Goal: Task Accomplishment & Management: Use online tool/utility

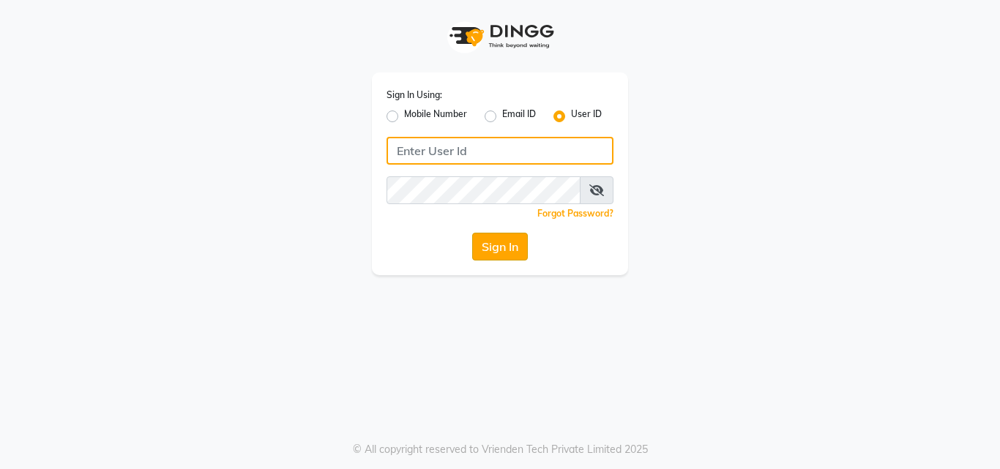
type input "looks21salon"
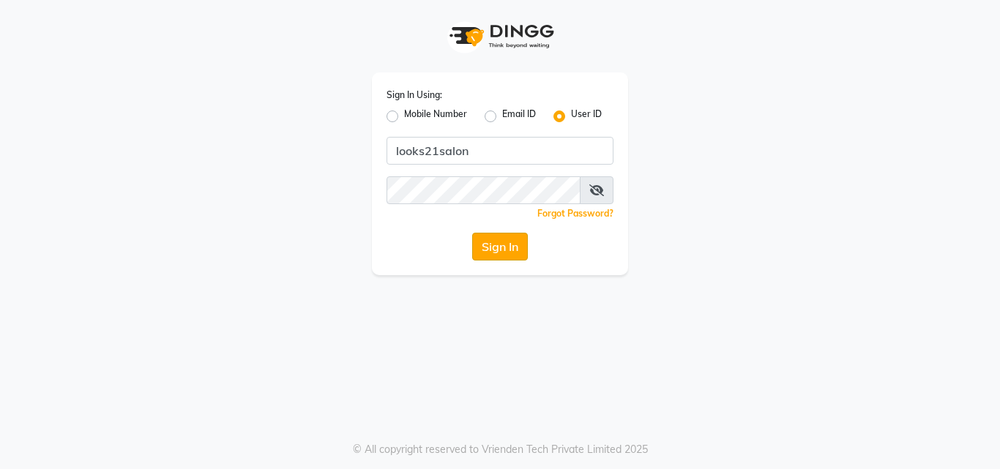
click at [491, 236] on button "Sign In" at bounding box center [500, 247] width 56 height 28
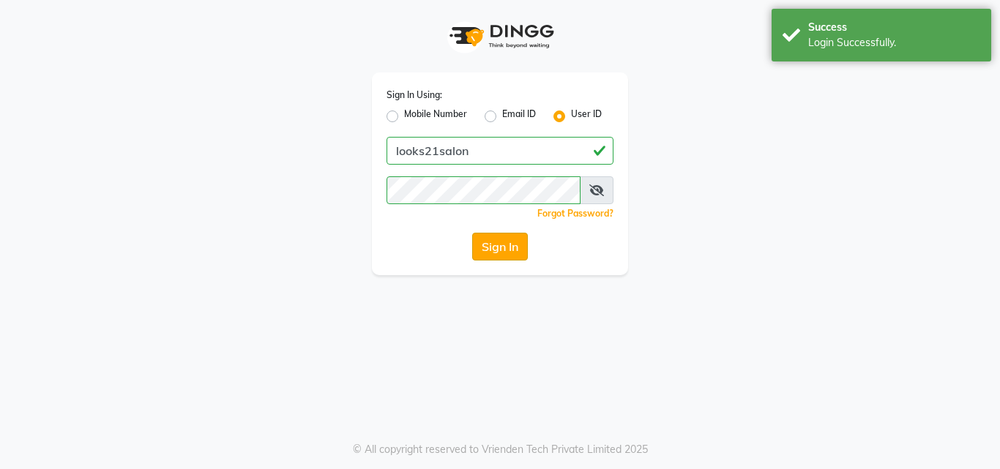
select select "service"
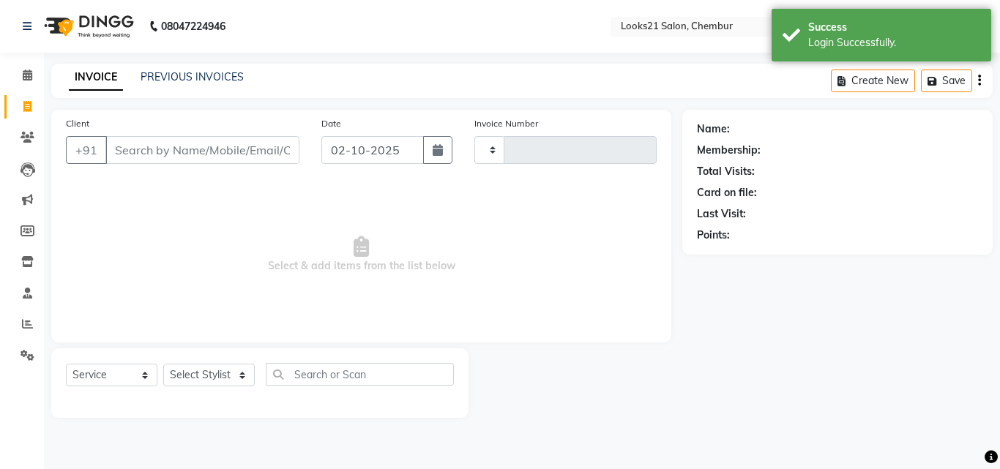
type input "2778"
select select "en"
select select "844"
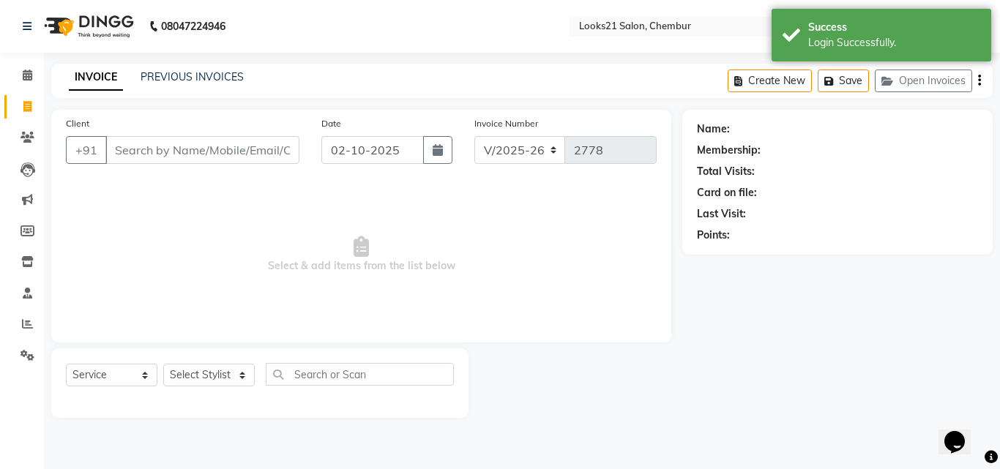
click at [492, 236] on span "Select & add items from the list below" at bounding box center [361, 255] width 591 height 146
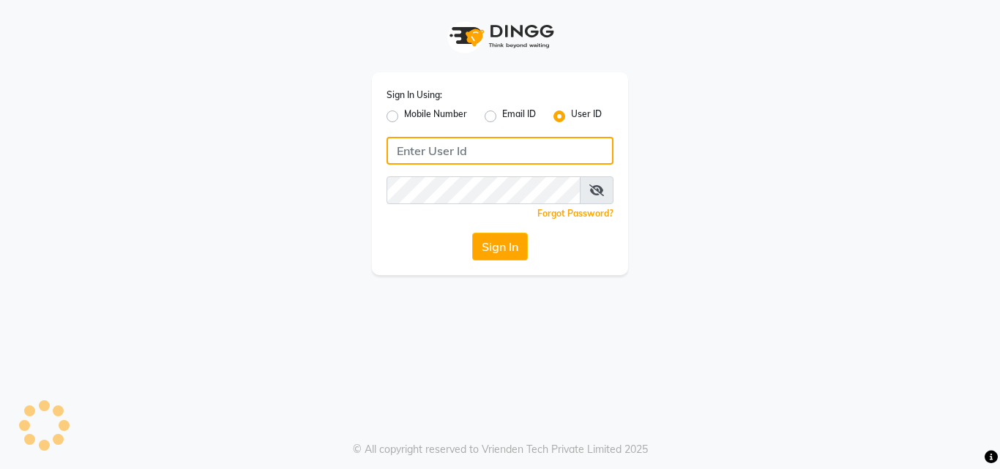
type input "looks21salon"
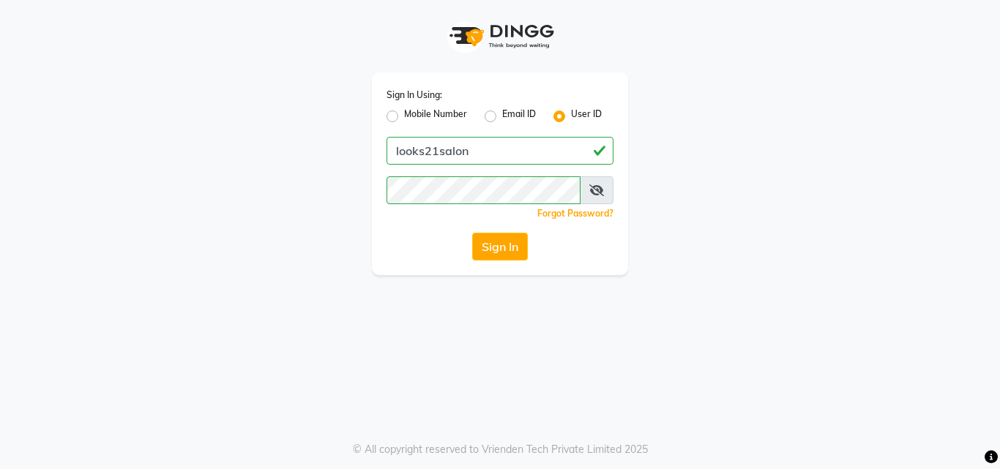
select select "service"
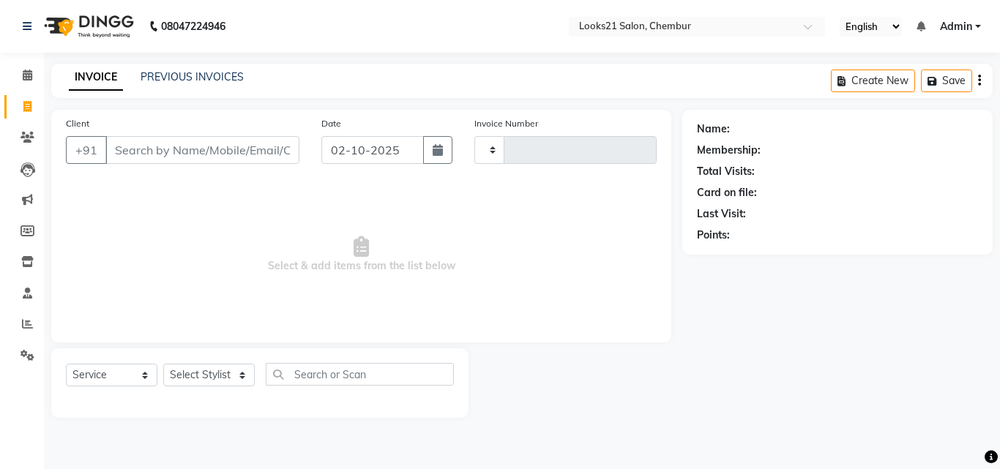
select select "en"
type input "2778"
select select "844"
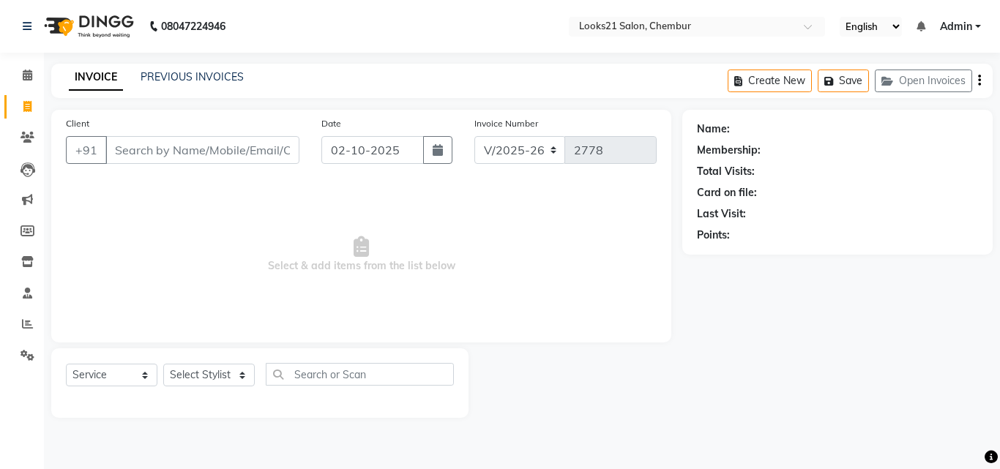
click at [172, 160] on input "Client" at bounding box center [202, 150] width 194 height 28
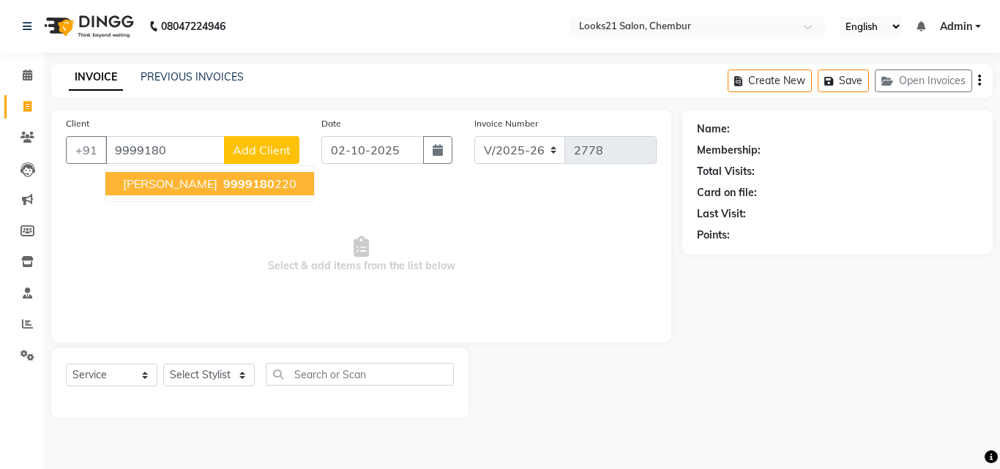
click at [223, 190] on span "9999180" at bounding box center [248, 183] width 51 height 15
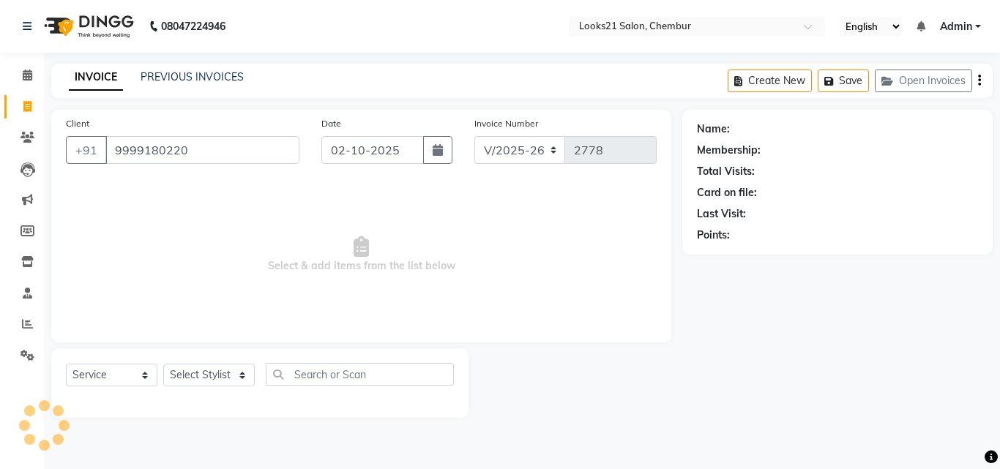
type input "9999180220"
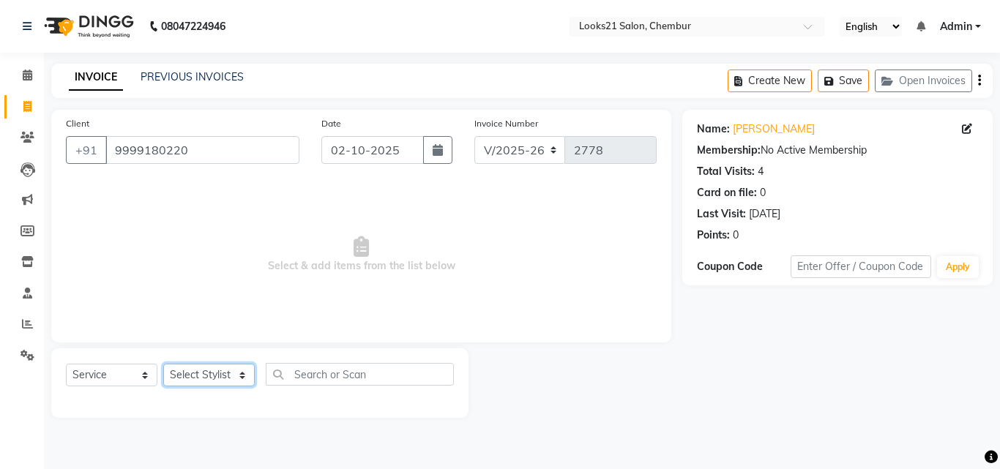
click at [189, 376] on select "Select Stylist [PERSON_NAME] LOOKS 21 [PERSON_NAME] [PERSON_NAME] [PERSON_NAME]…" at bounding box center [209, 375] width 92 height 23
select select "13885"
click at [163, 364] on select "Select Stylist [PERSON_NAME] LOOKS 21 [PERSON_NAME] [PERSON_NAME] [PERSON_NAME]…" at bounding box center [209, 375] width 92 height 23
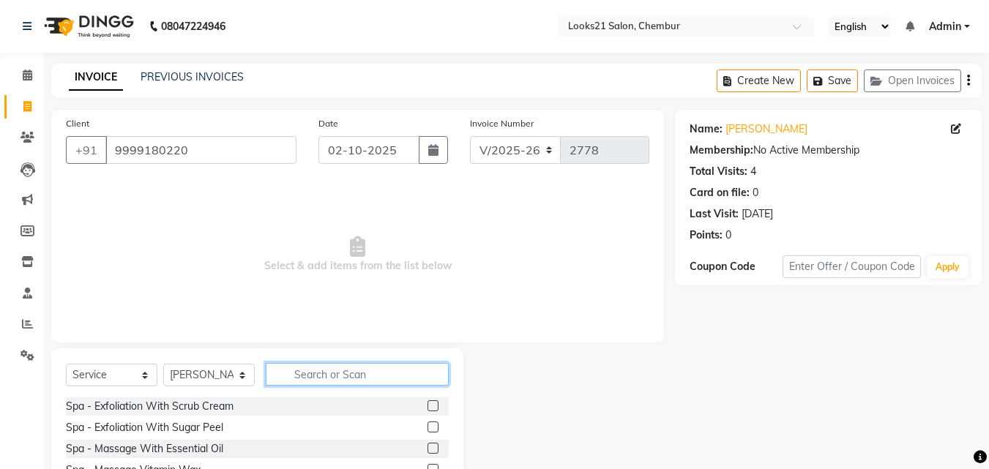
click at [318, 367] on input "text" at bounding box center [357, 374] width 183 height 23
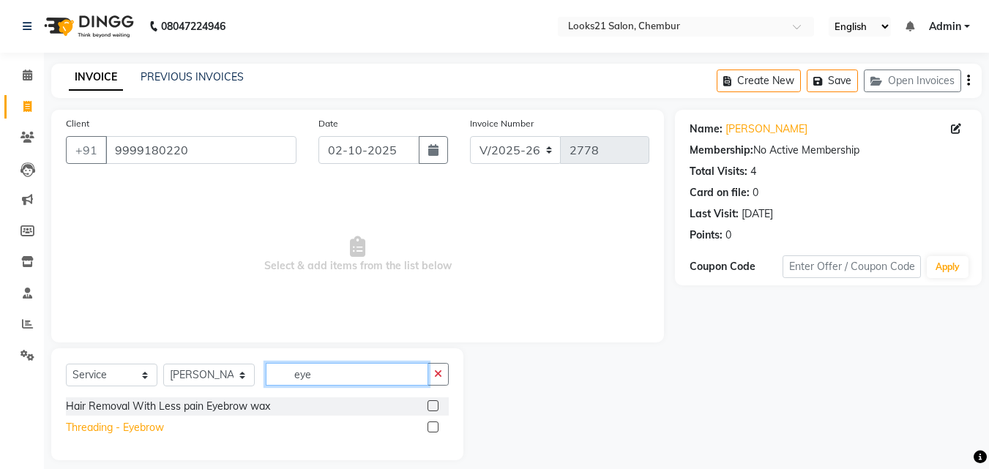
type input "eye"
click at [157, 431] on div "Threading - Eyebrow" at bounding box center [115, 427] width 98 height 15
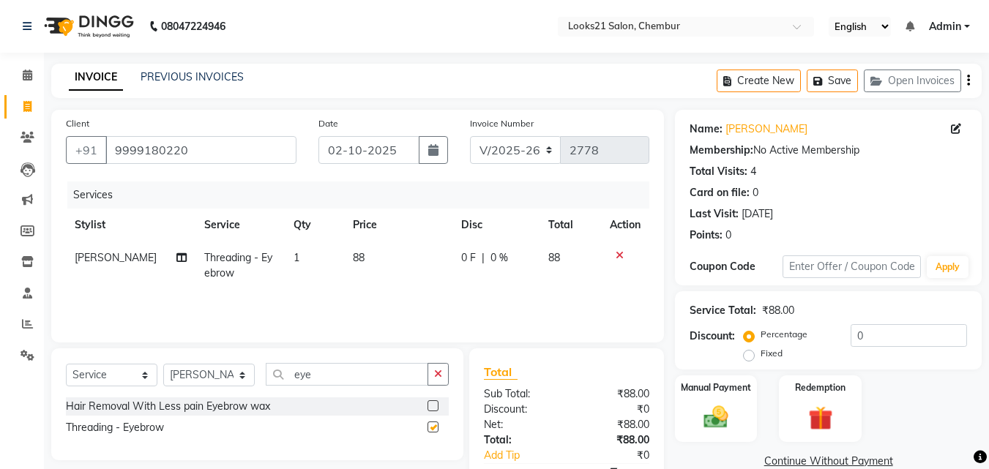
checkbox input "false"
click at [294, 252] on span "1" at bounding box center [297, 257] width 6 height 13
select select "13885"
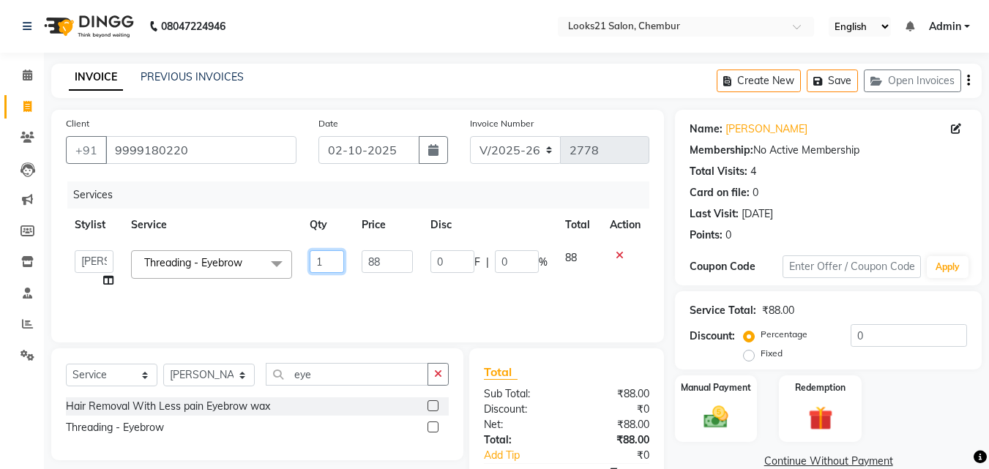
click at [324, 257] on input "1" at bounding box center [327, 261] width 35 height 23
type input "3"
click at [322, 367] on input "eye" at bounding box center [347, 374] width 163 height 23
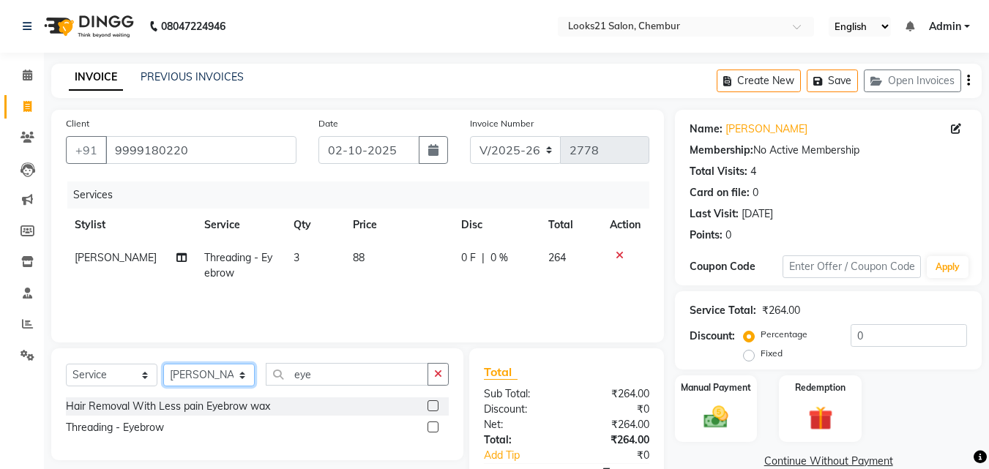
click at [175, 381] on select "Select Stylist [PERSON_NAME] LOOKS 21 [PERSON_NAME] [PERSON_NAME] [PERSON_NAME]…" at bounding box center [209, 375] width 92 height 23
select select "13889"
click at [163, 364] on select "Select Stylist [PERSON_NAME] LOOKS 21 [PERSON_NAME] [PERSON_NAME] [PERSON_NAME]…" at bounding box center [209, 375] width 92 height 23
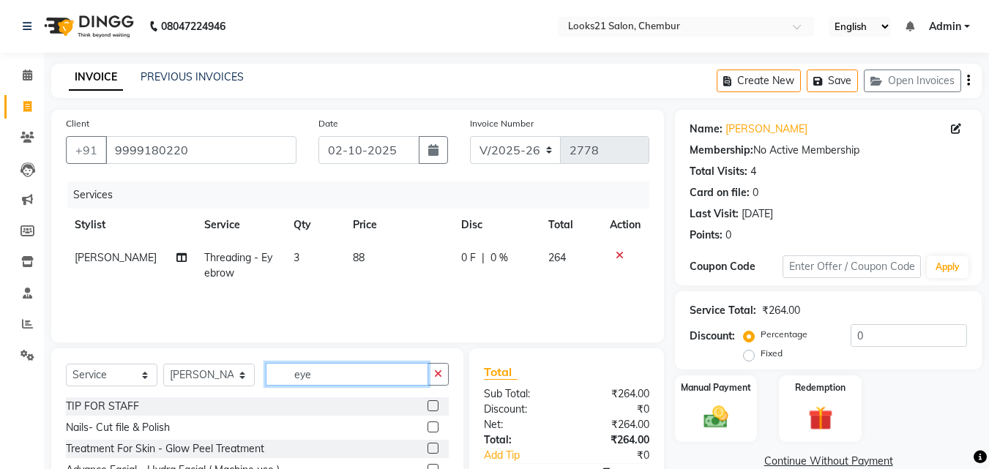
click at [345, 368] on input "eye" at bounding box center [347, 374] width 163 height 23
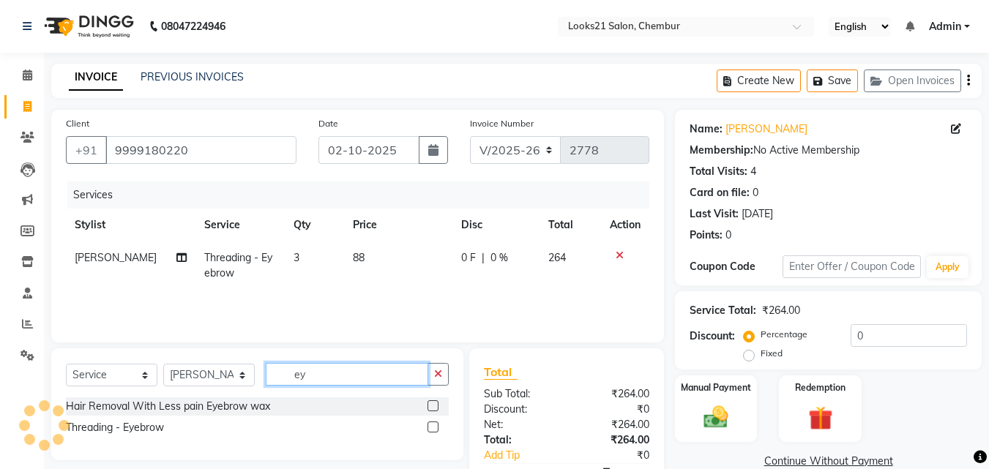
type input "e"
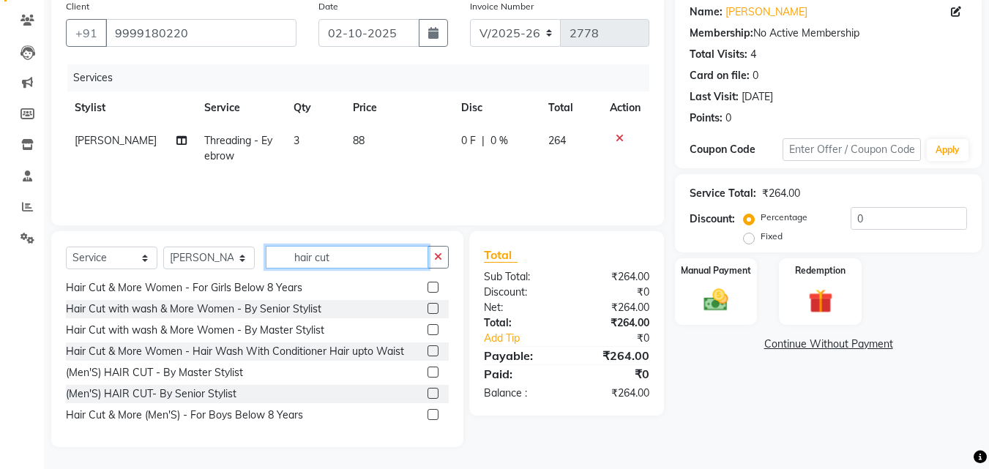
scroll to position [146, 0]
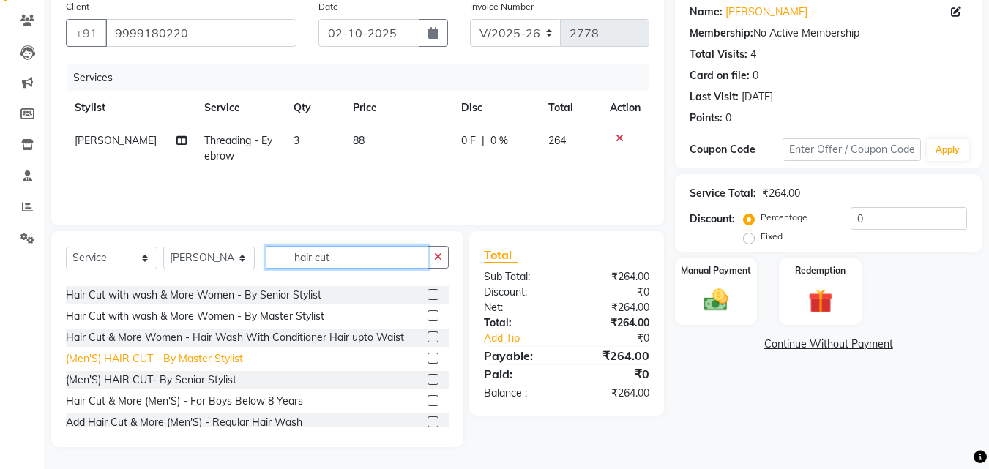
type input "hair cut"
click at [201, 353] on div "(Men'S) HAIR CUT - By Master Stylist" at bounding box center [154, 358] width 177 height 15
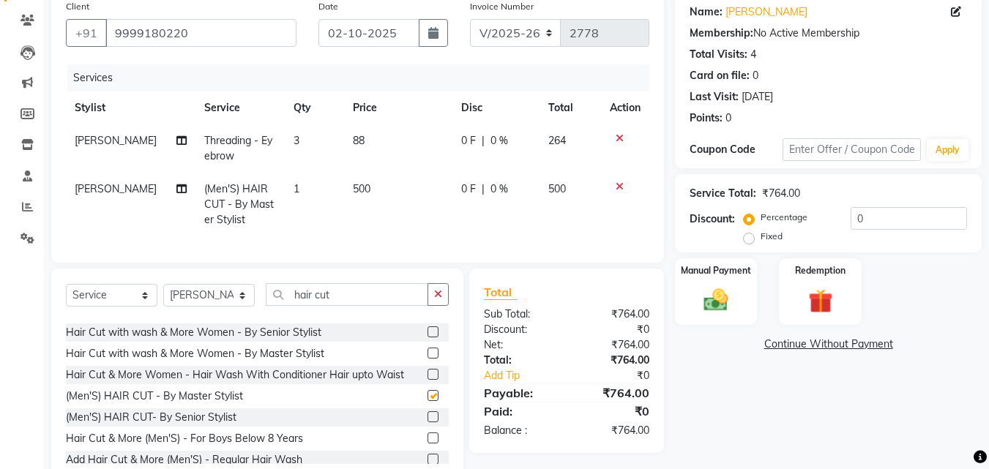
checkbox input "false"
click at [876, 224] on input "0" at bounding box center [909, 218] width 116 height 23
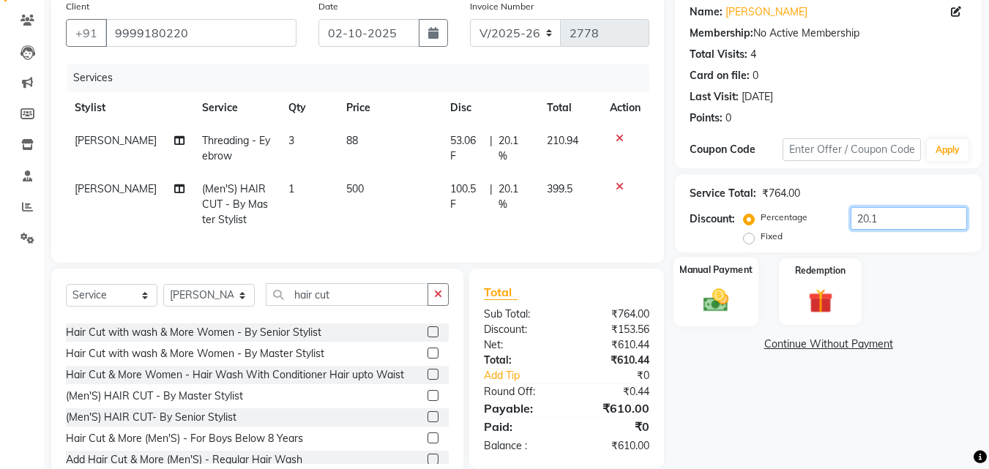
type input "20.1"
click at [700, 313] on img at bounding box center [715, 300] width 41 height 29
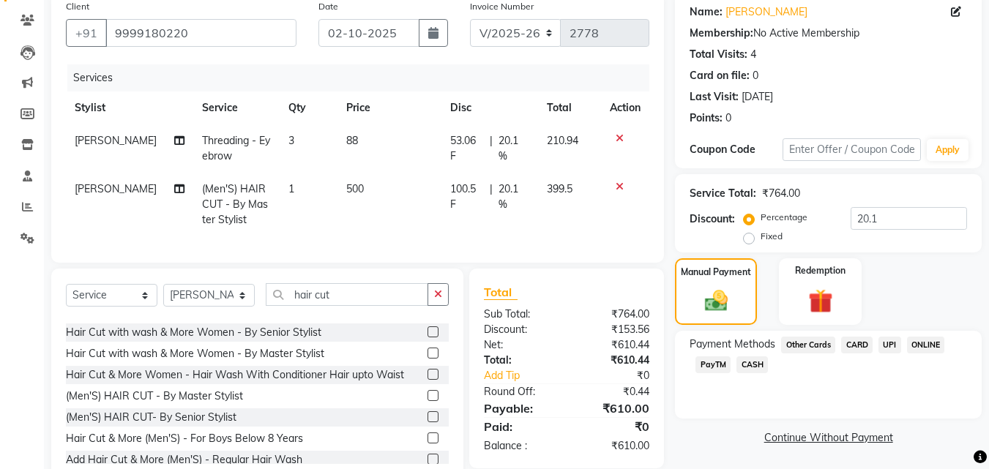
click at [851, 344] on span "CARD" at bounding box center [856, 345] width 31 height 17
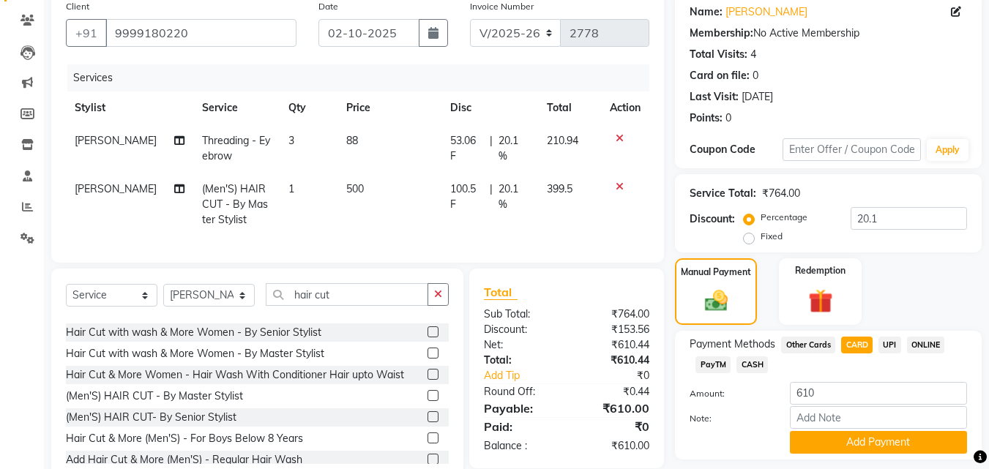
drag, startPoint x: 919, startPoint y: 438, endPoint x: 999, endPoint y: 444, distance: 80.7
click at [989, 352] on html "08047224946 Select Location × Looks21 Salon, Chembur English ENGLISH Español ال…" at bounding box center [494, 117] width 989 height 469
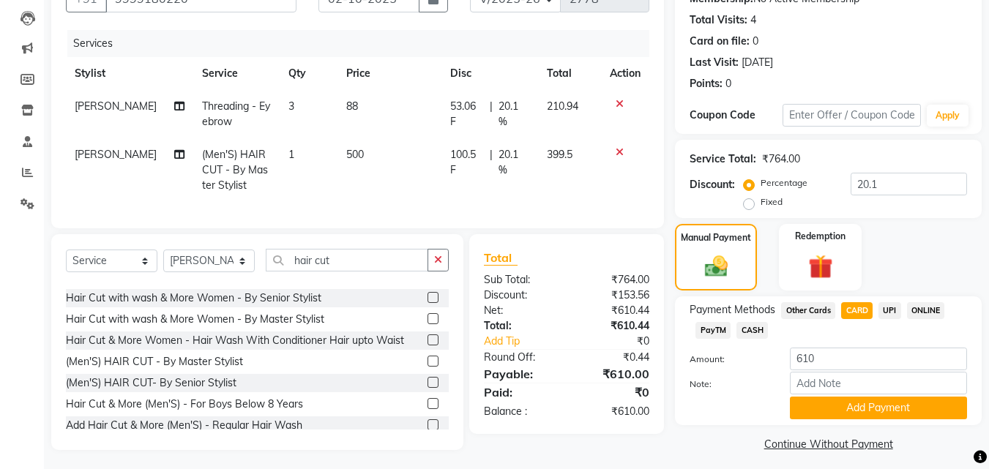
scroll to position [162, 0]
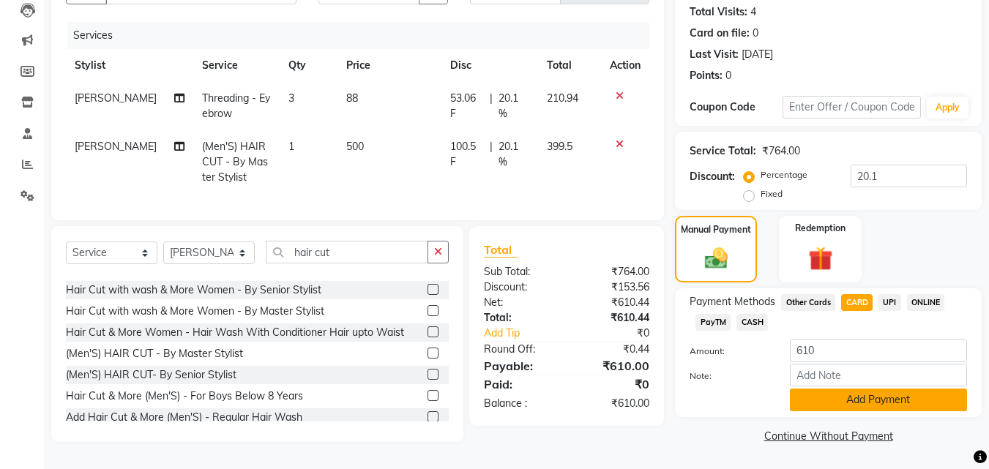
click at [899, 395] on button "Add Payment" at bounding box center [878, 400] width 177 height 23
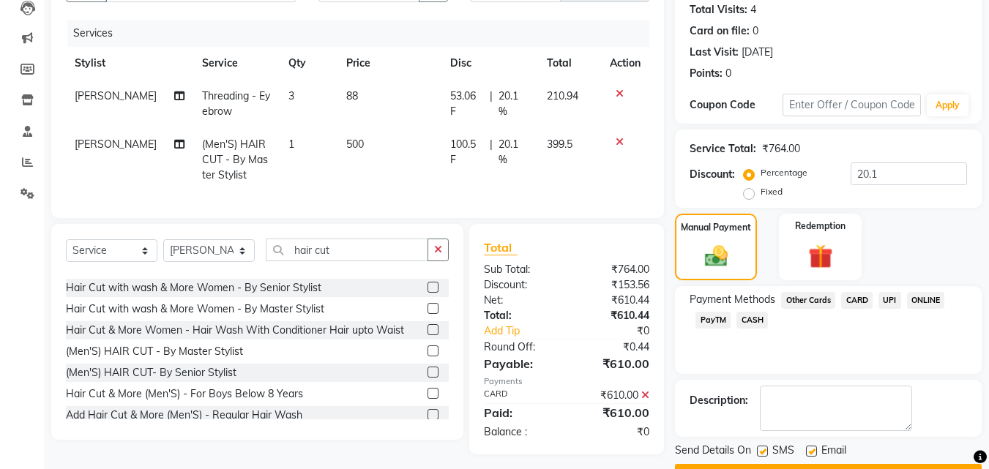
scroll to position [201, 0]
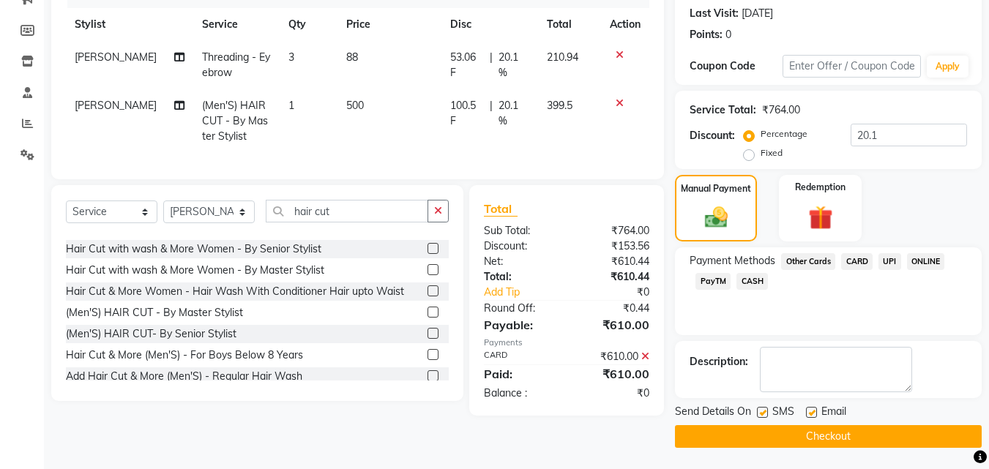
click at [878, 428] on button "Checkout" at bounding box center [828, 436] width 307 height 23
